Goal: Book appointment/travel/reservation

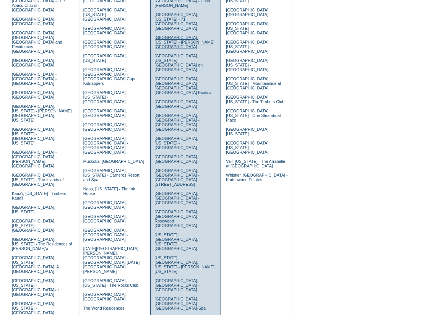
scroll to position [153, 0]
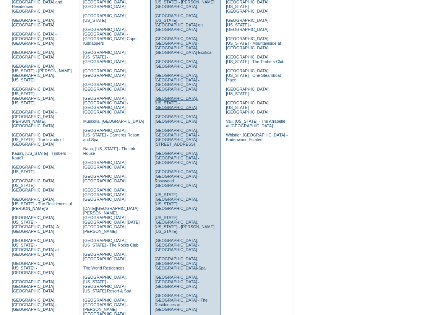
click at [173, 96] on link "[GEOGRAPHIC_DATA], [US_STATE] - [GEOGRAPHIC_DATA]" at bounding box center [177, 103] width 44 height 14
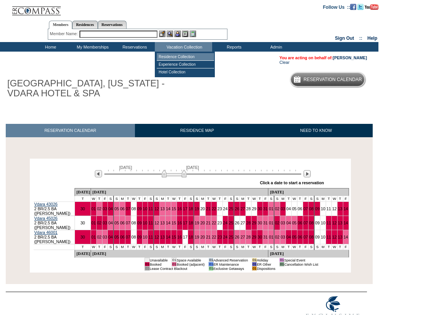
click at [174, 56] on td "Residence Collection" at bounding box center [185, 57] width 57 height 8
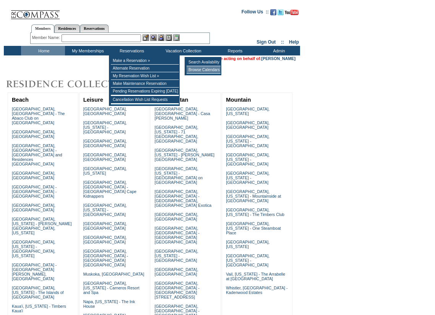
click at [194, 70] on td "Browse Calendars" at bounding box center [204, 70] width 34 height 8
